Goal: Task Accomplishment & Management: Manage account settings

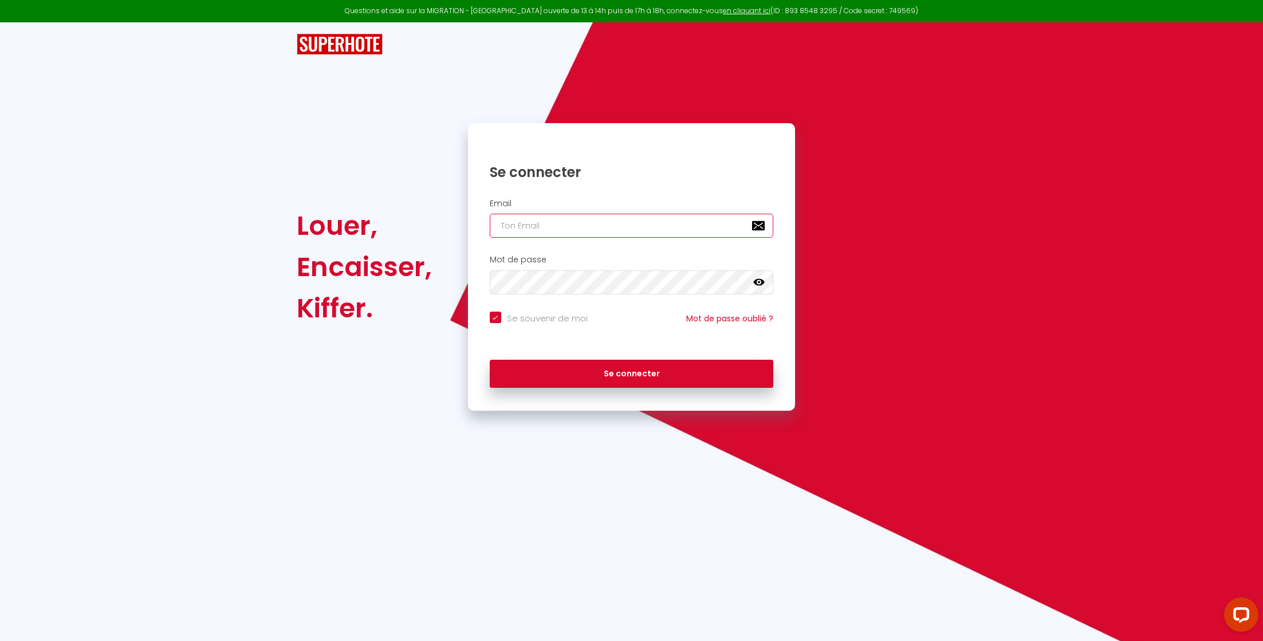
type input "[EMAIL_ADDRESS][DOMAIN_NAME]"
click at [649, 356] on div "Se connecter" at bounding box center [632, 371] width 328 height 34
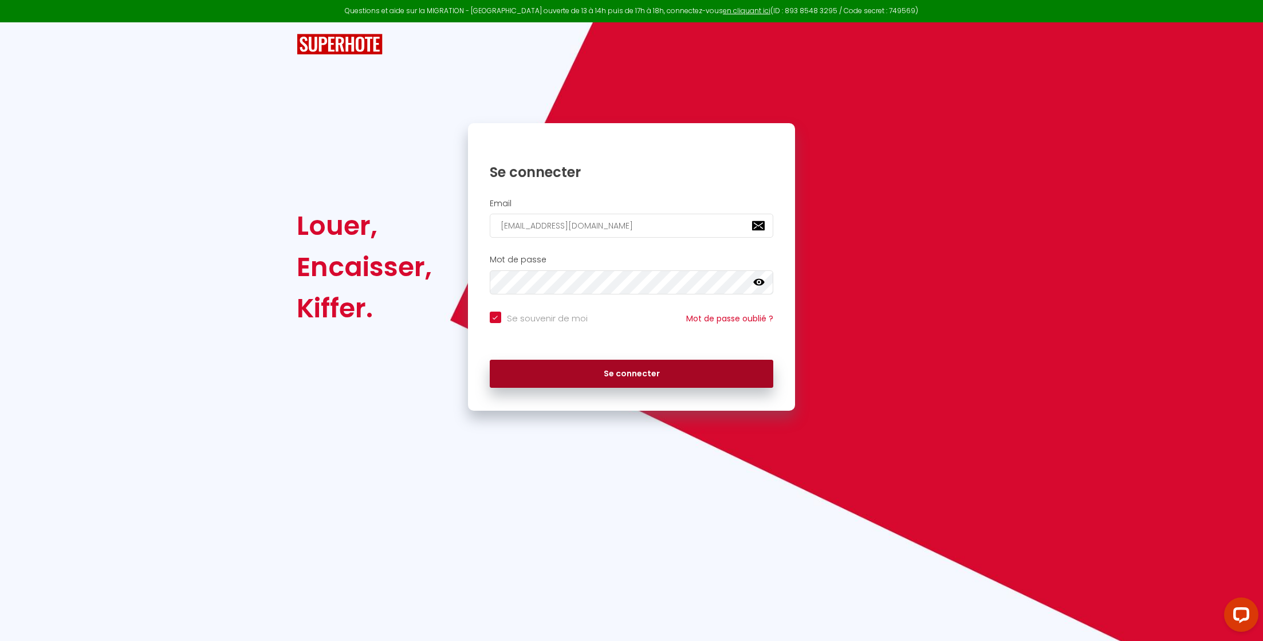
click at [646, 367] on button "Se connecter" at bounding box center [632, 374] width 284 height 29
checkbox input "true"
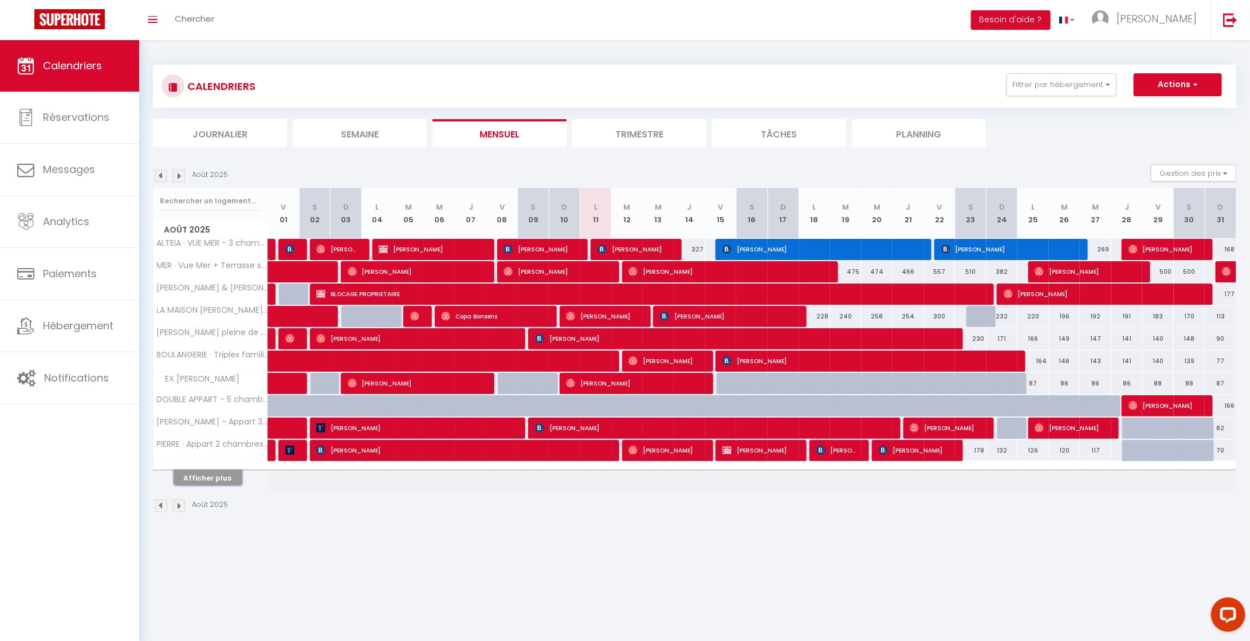
click at [235, 479] on button "Afficher plus" at bounding box center [208, 477] width 69 height 15
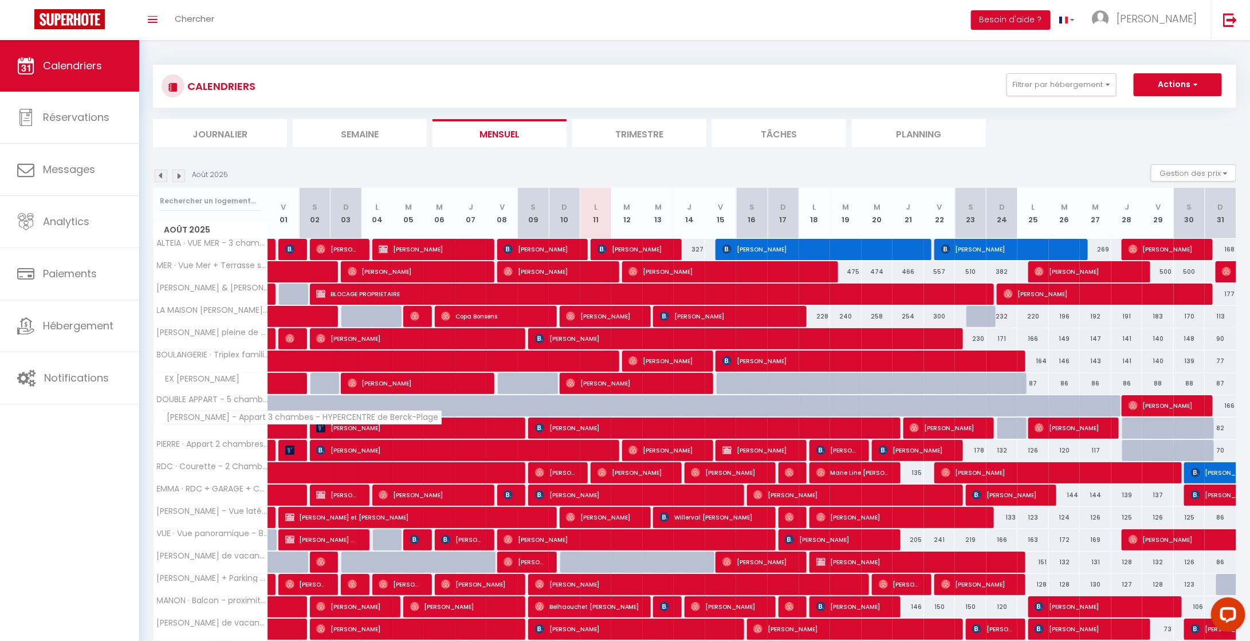
scroll to position [116, 0]
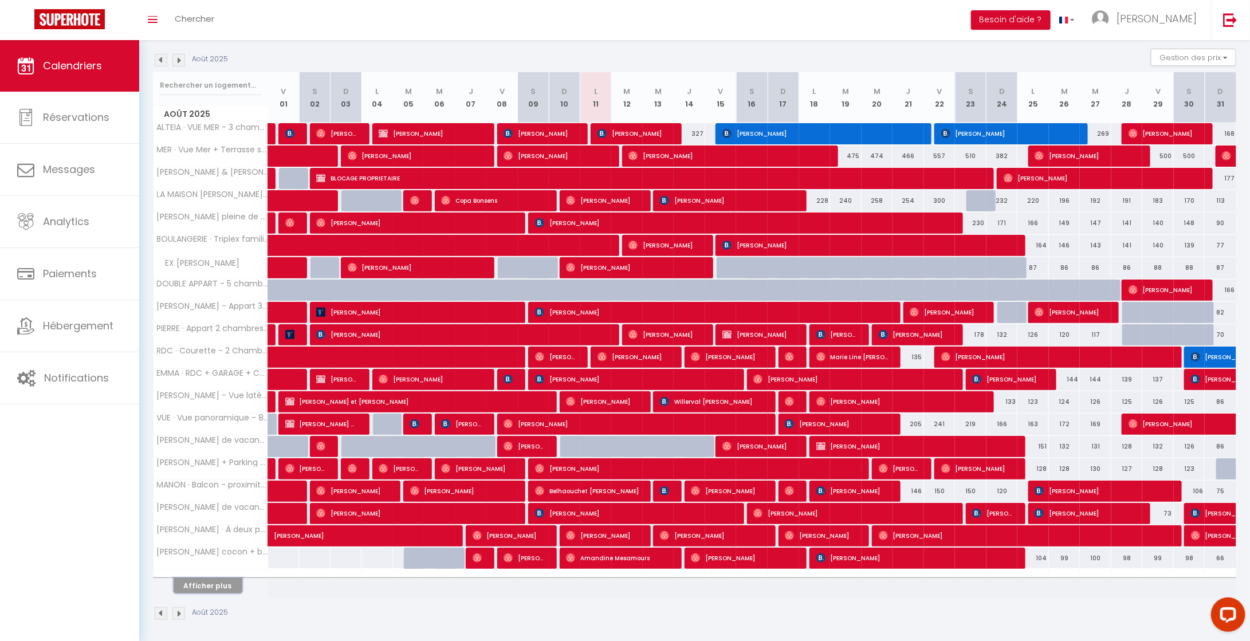
click at [209, 588] on button "Afficher plus" at bounding box center [208, 585] width 69 height 15
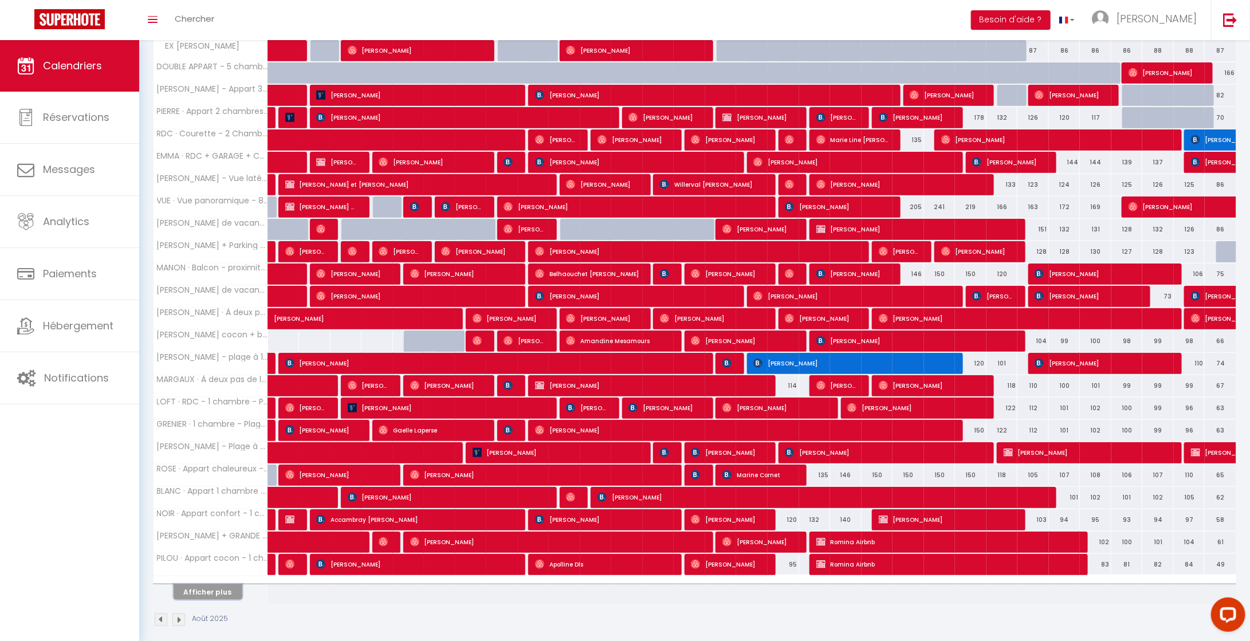
scroll to position [337, 0]
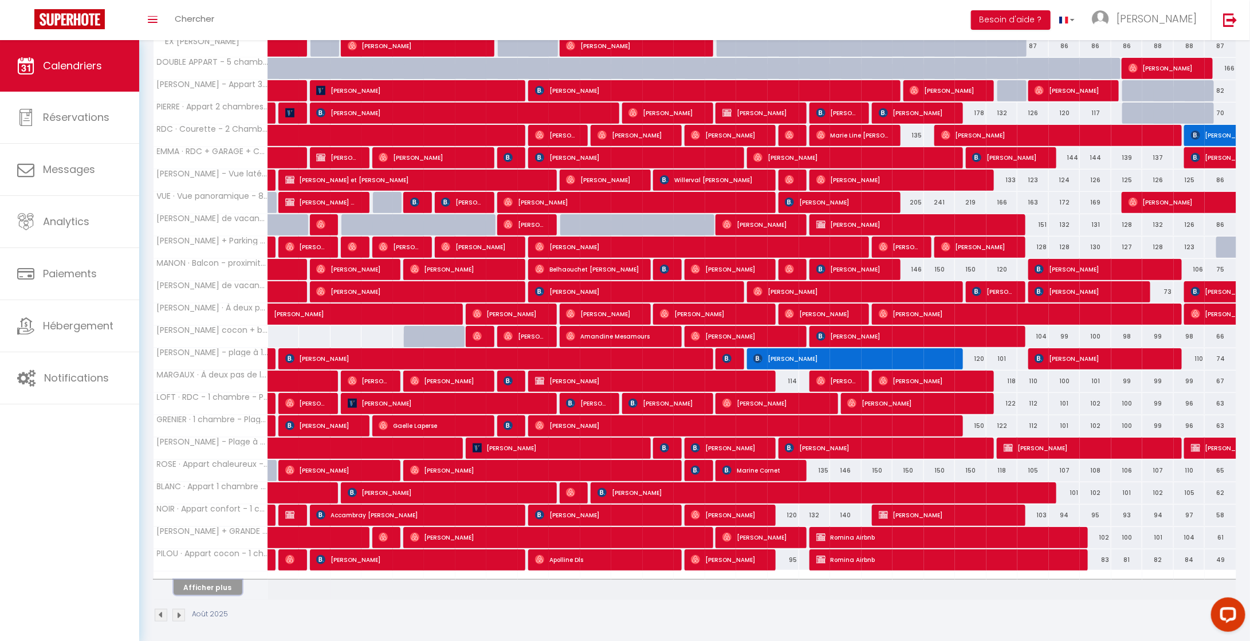
click at [209, 588] on button "Afficher plus" at bounding box center [208, 587] width 69 height 15
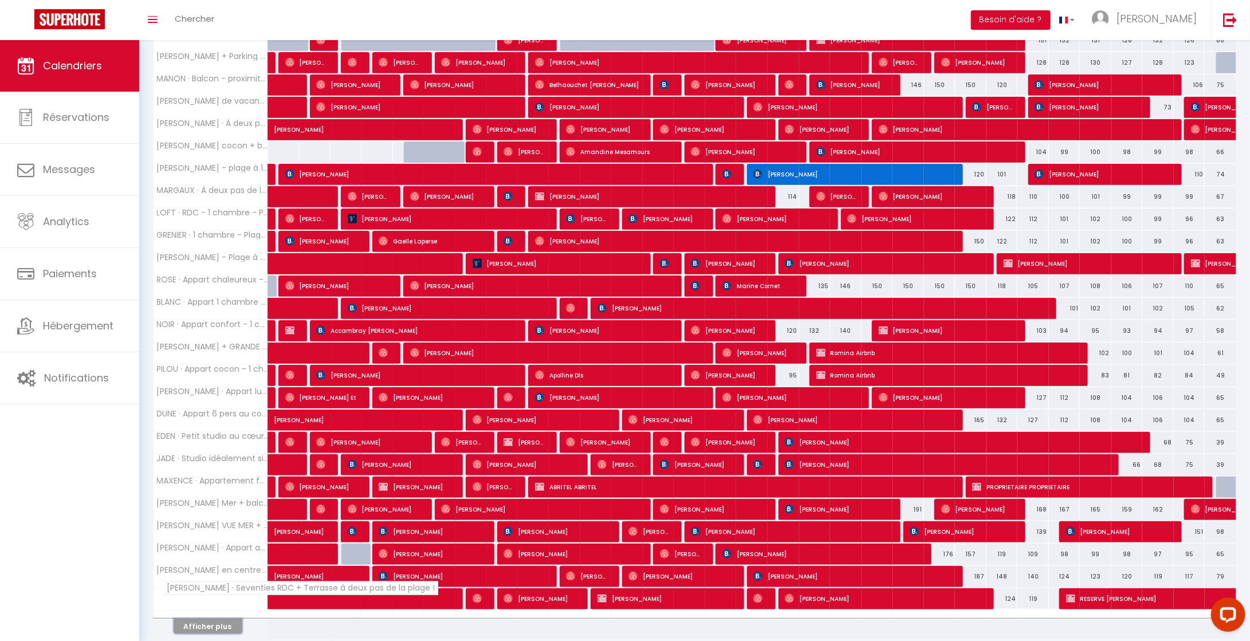
scroll to position [560, 0]
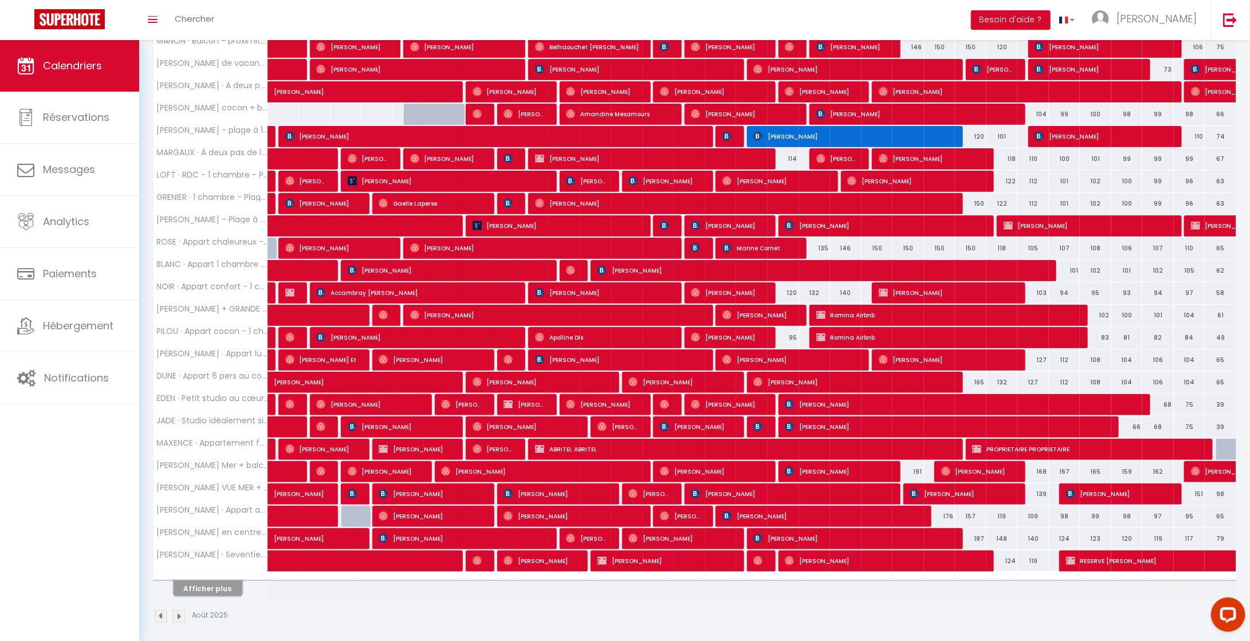
click at [216, 583] on button "Afficher plus" at bounding box center [208, 588] width 69 height 15
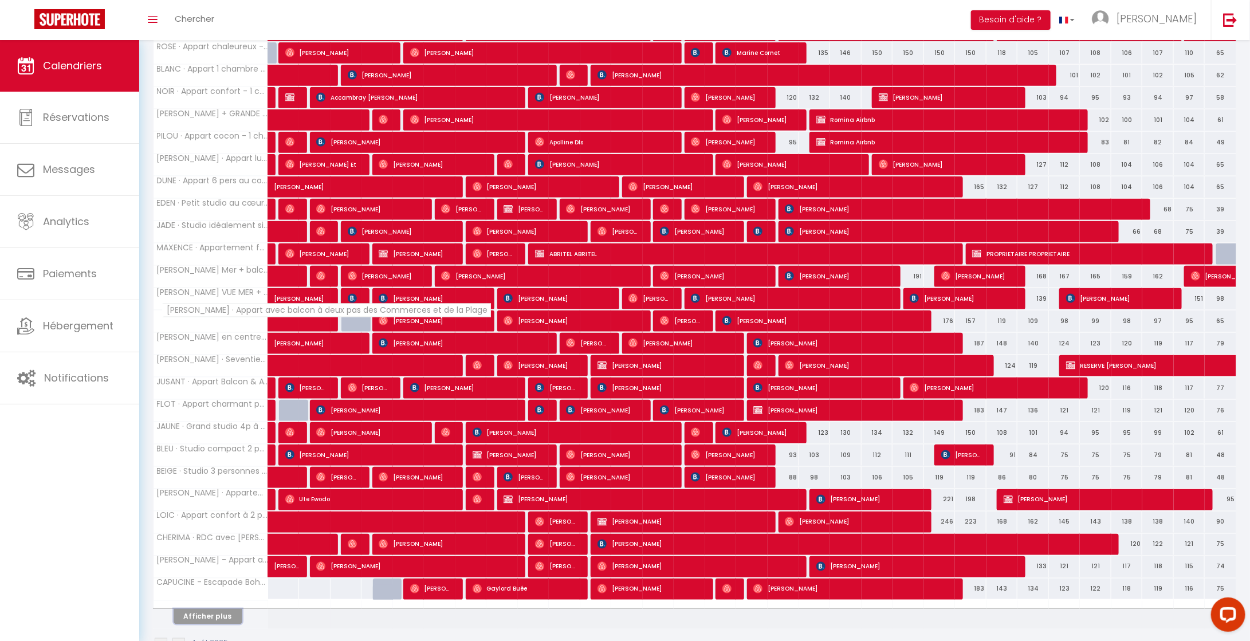
scroll to position [781, 0]
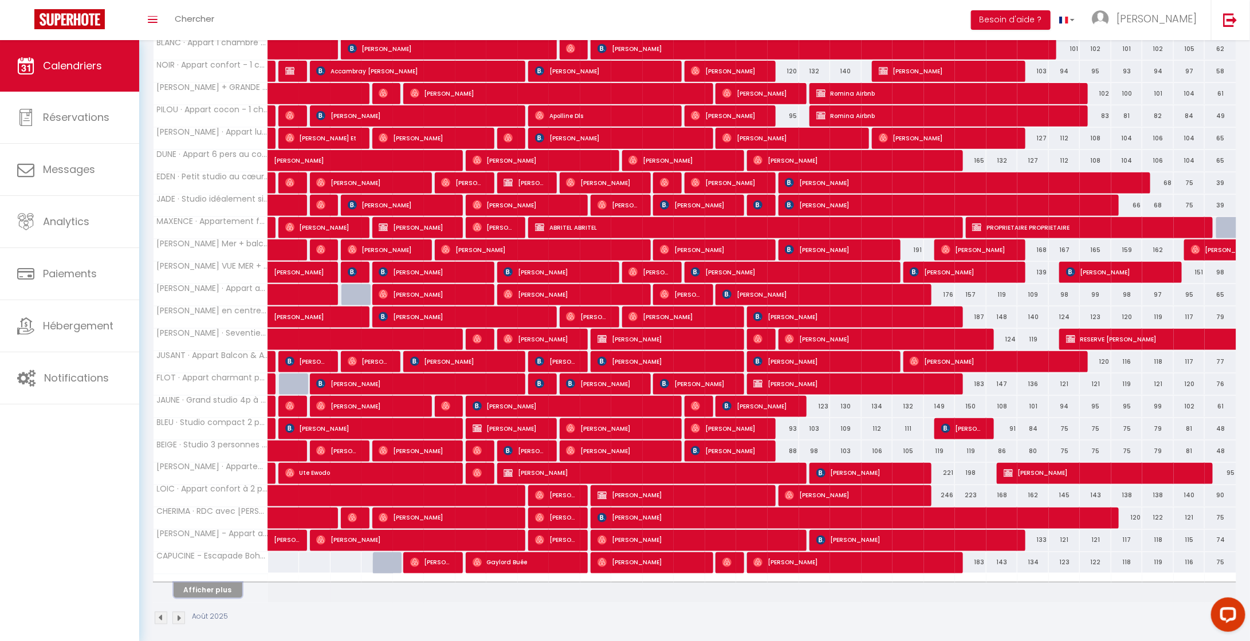
click at [230, 583] on button "Afficher plus" at bounding box center [208, 590] width 69 height 15
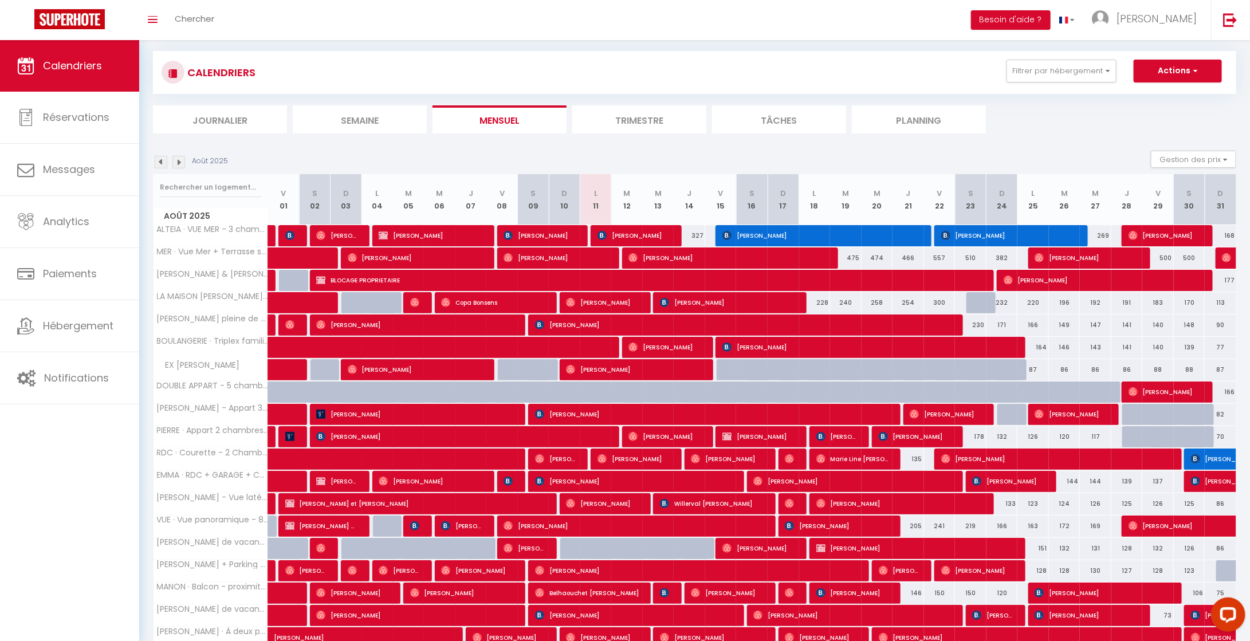
scroll to position [14, 0]
click at [978, 298] on div at bounding box center [983, 303] width 32 height 22
type input "286"
type input "Sam 23 Août 2025"
type input "Dim 24 Août 2025"
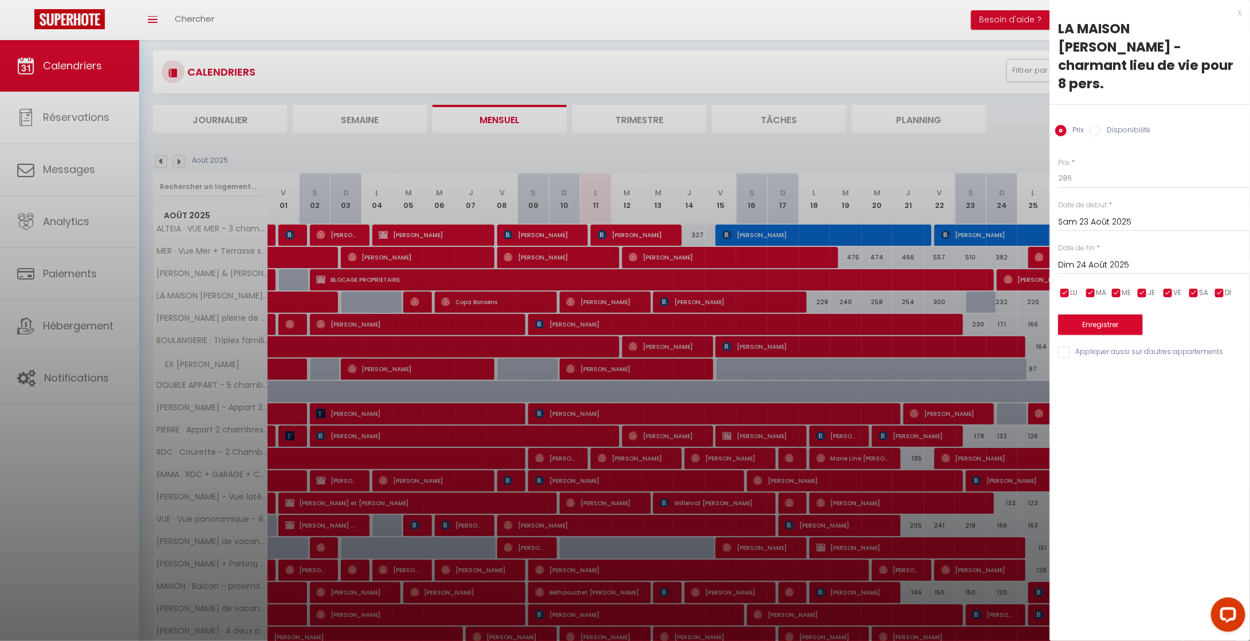
click at [1240, 11] on div "x" at bounding box center [1146, 13] width 192 height 14
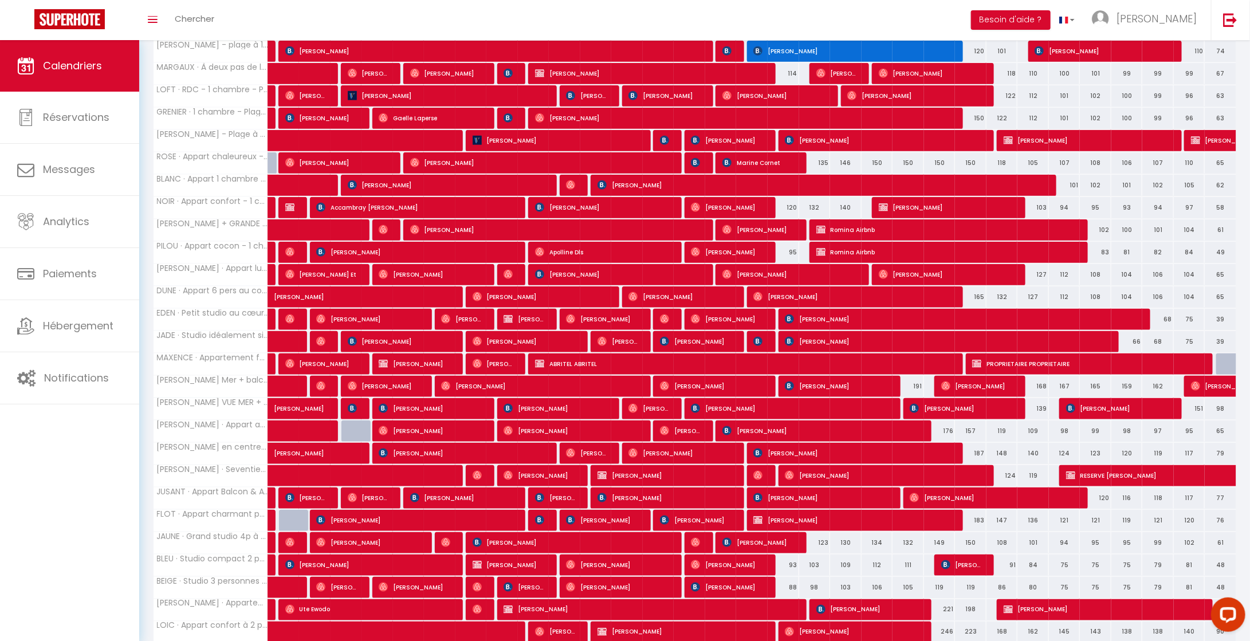
scroll to position [0, 0]
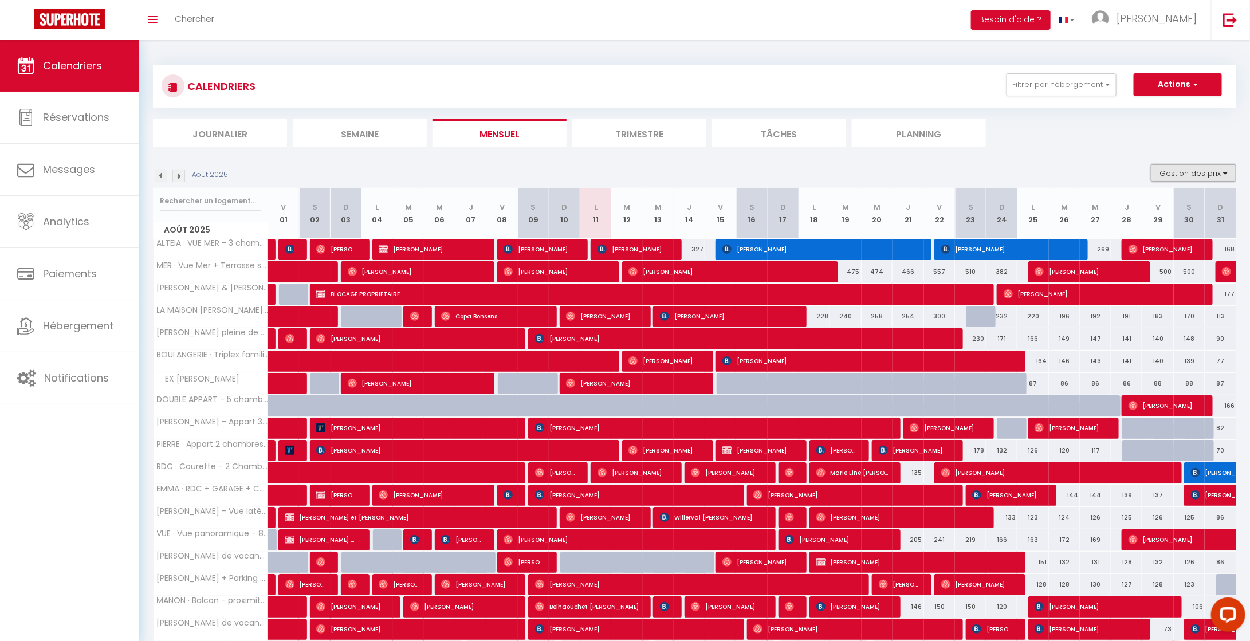
click at [1209, 175] on button "Gestion des prix" at bounding box center [1193, 172] width 85 height 17
click at [1180, 203] on input "Nb Nuits minimum" at bounding box center [1184, 208] width 103 height 11
checkbox input "true"
